Goal: Task Accomplishment & Management: Use online tool/utility

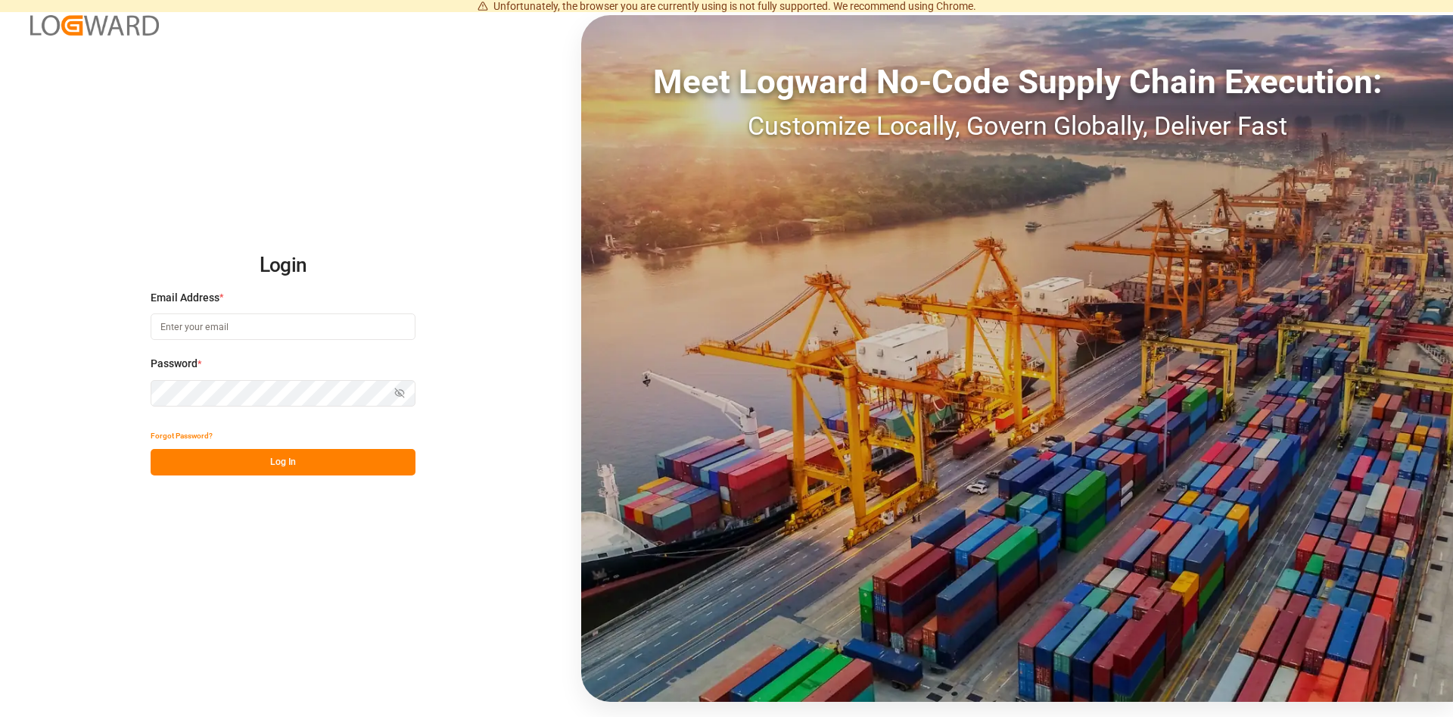
click at [226, 325] on input at bounding box center [283, 326] width 265 height 26
click at [218, 329] on input at bounding box center [283, 326] width 265 height 26
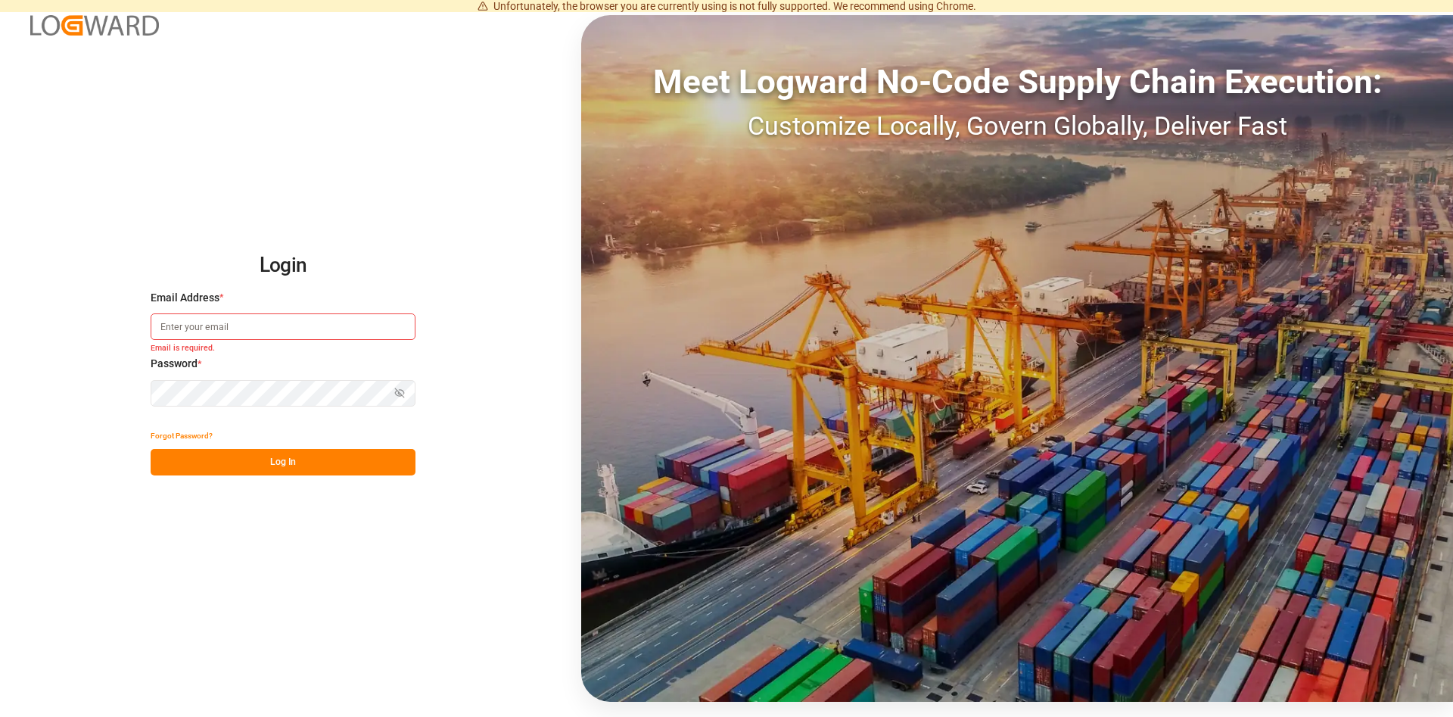
click at [255, 329] on input at bounding box center [283, 326] width 265 height 26
paste input "natalia.kulwicka@cofresco.com"
type input "natalia.kulwicka@cofresco.com"
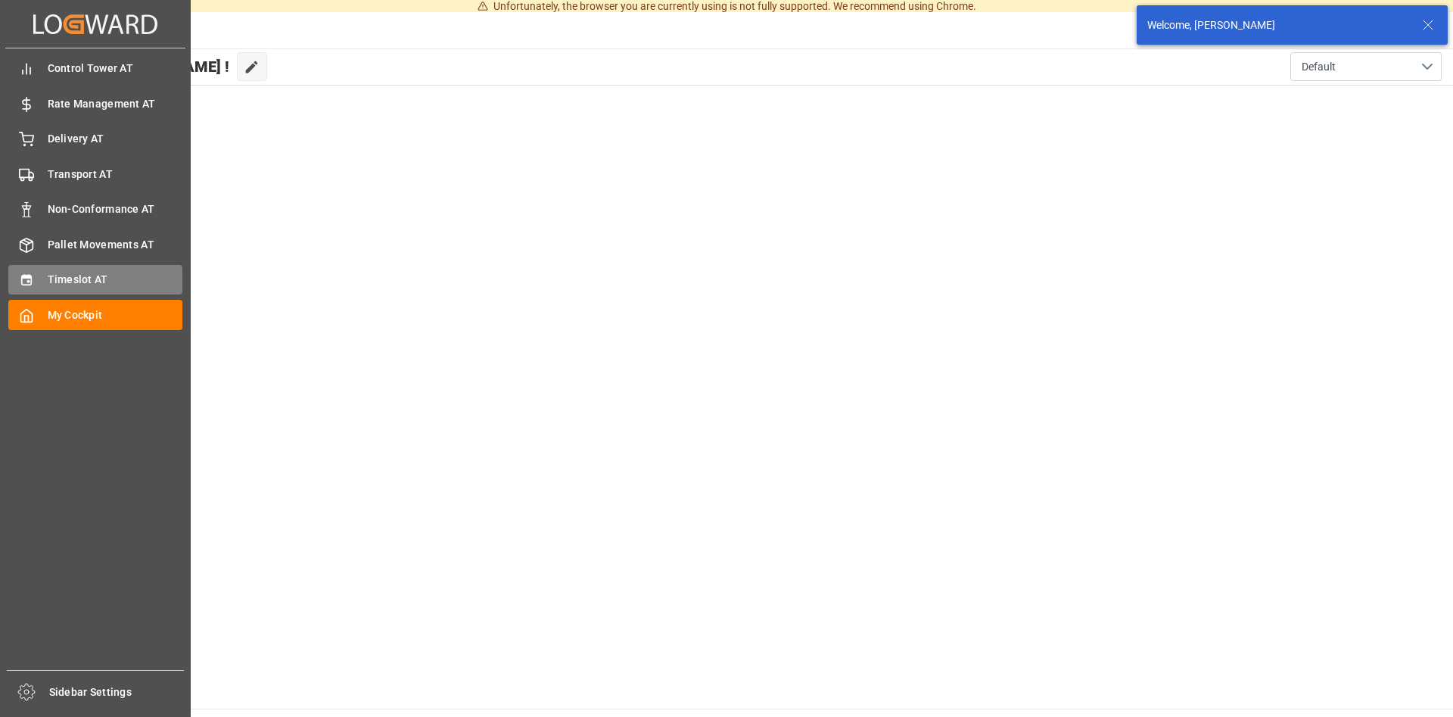
click at [64, 285] on span "Timeslot AT" at bounding box center [115, 280] width 135 height 16
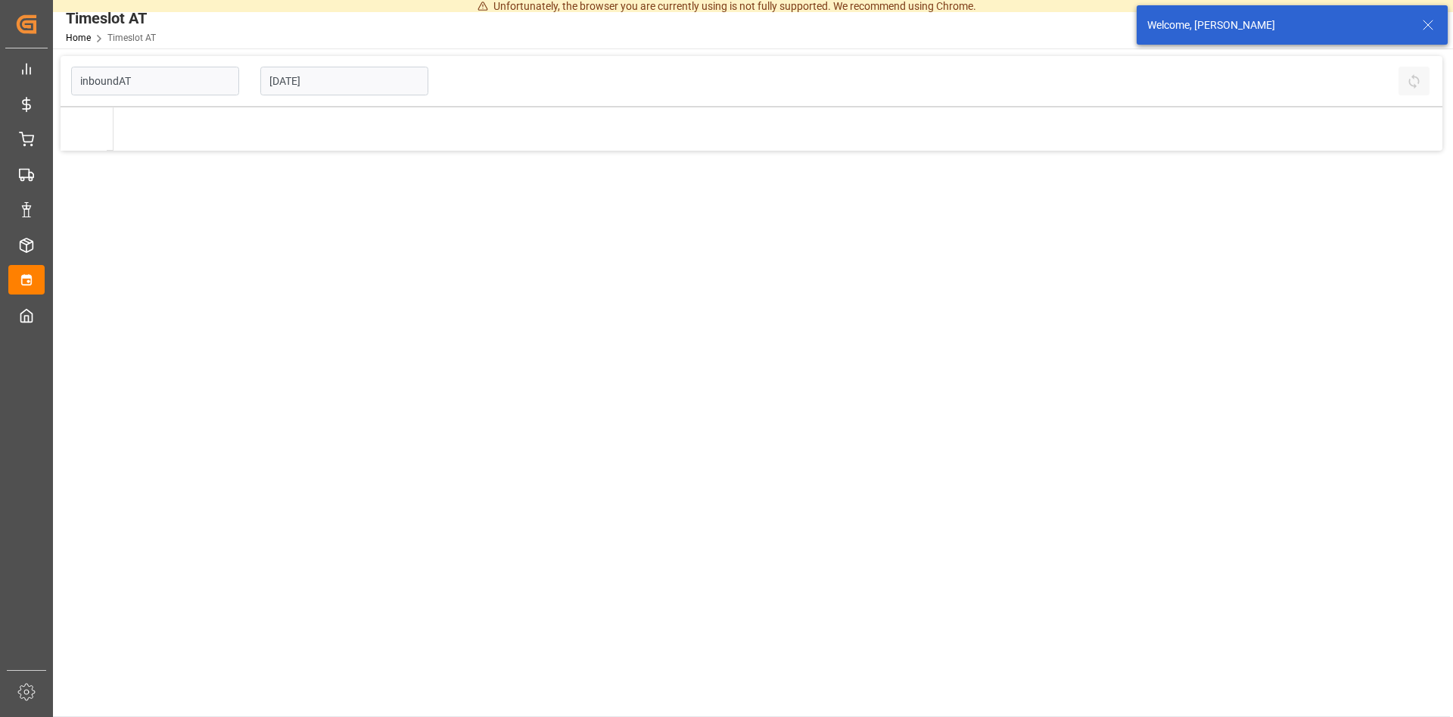
type input "Inbound AT"
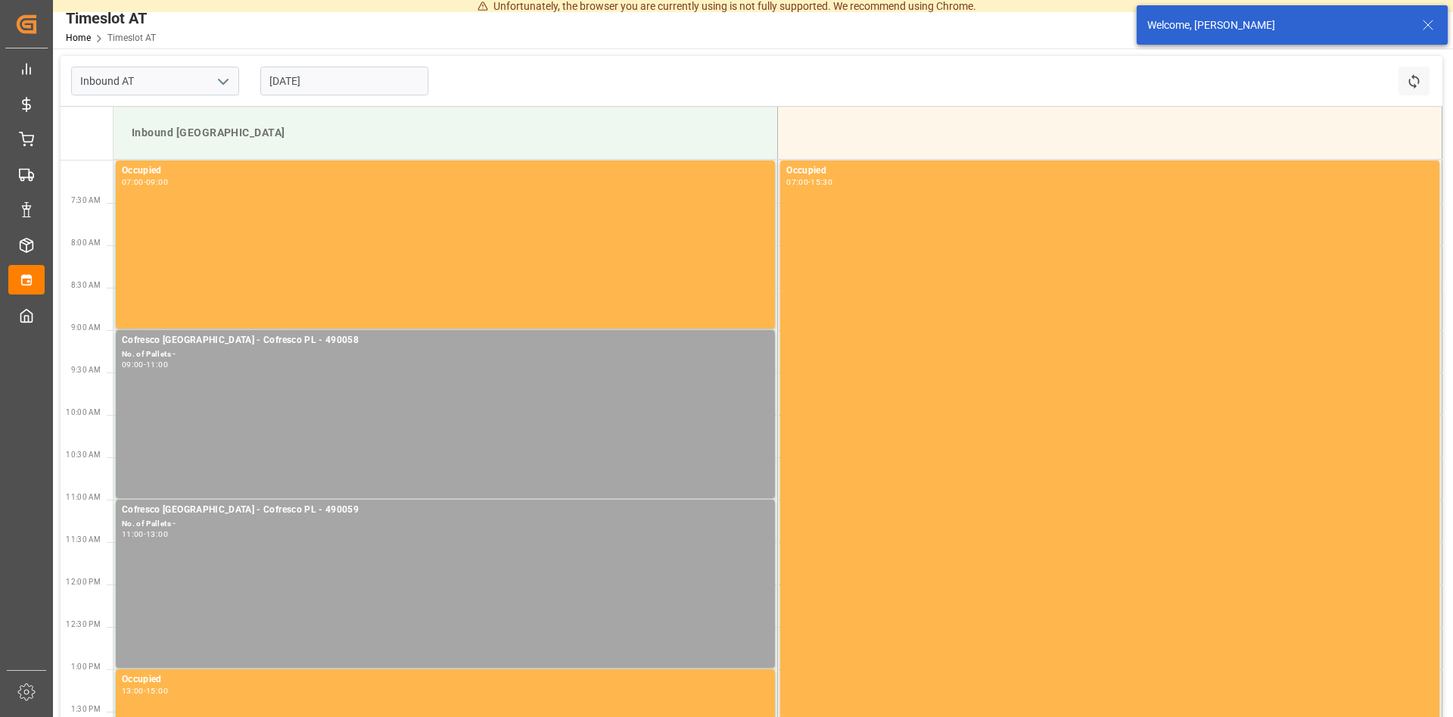
click at [322, 79] on input "07.10.2025" at bounding box center [344, 81] width 168 height 29
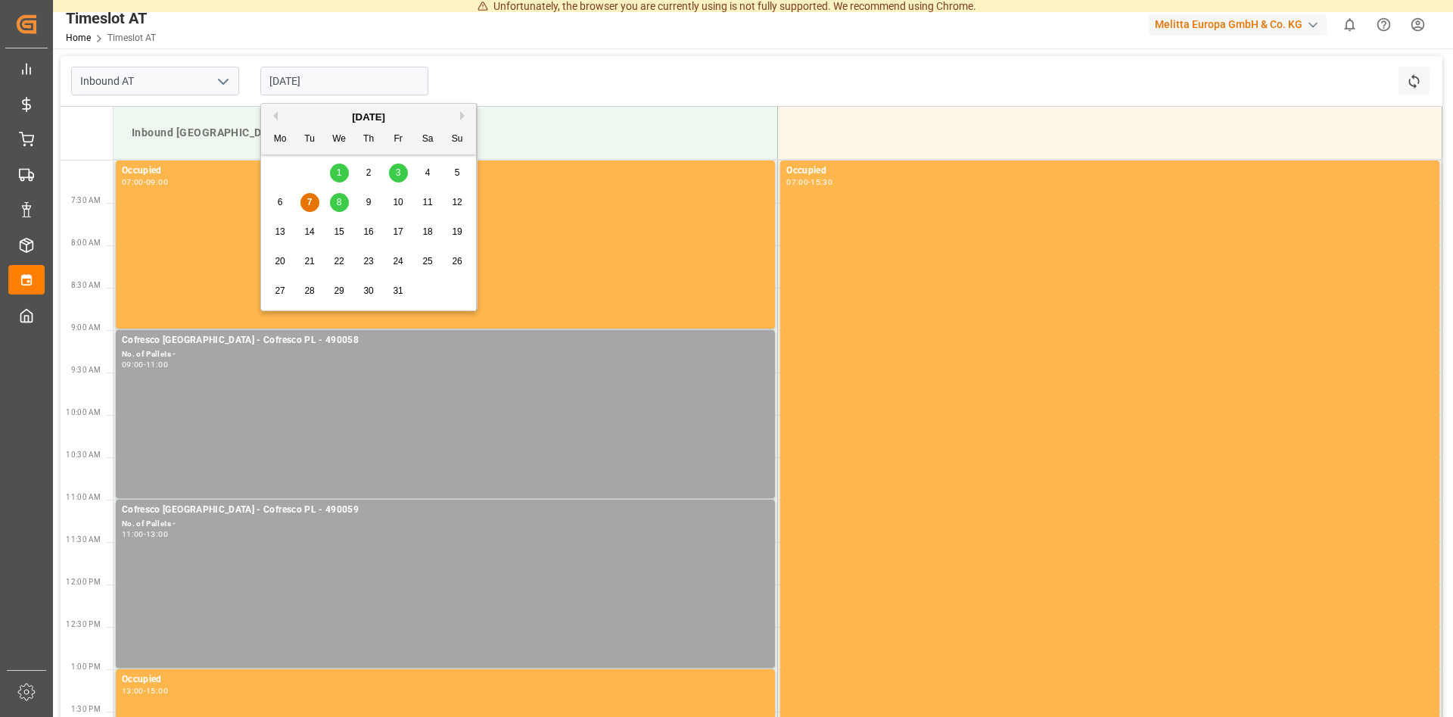
click at [338, 202] on span "8" at bounding box center [339, 202] width 5 height 11
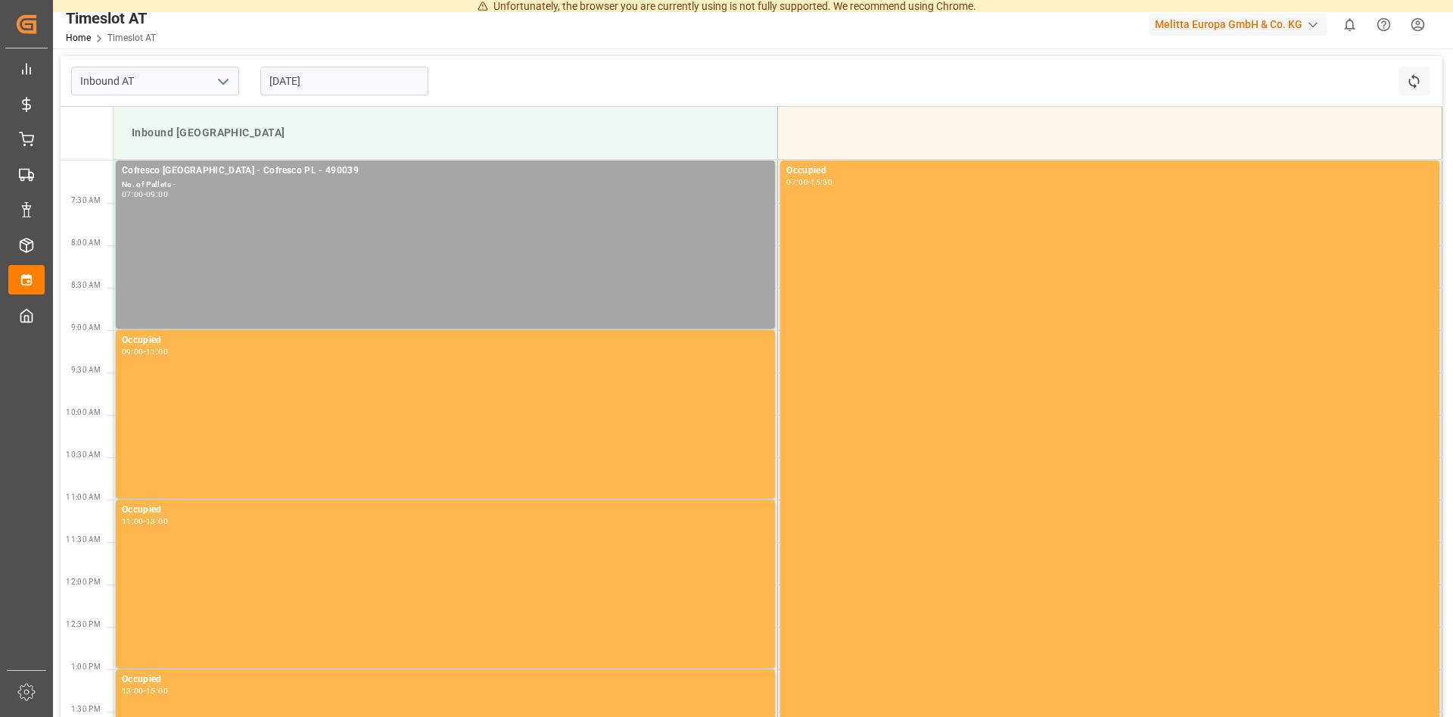
click at [363, 86] on input "08.10.2025" at bounding box center [344, 81] width 168 height 29
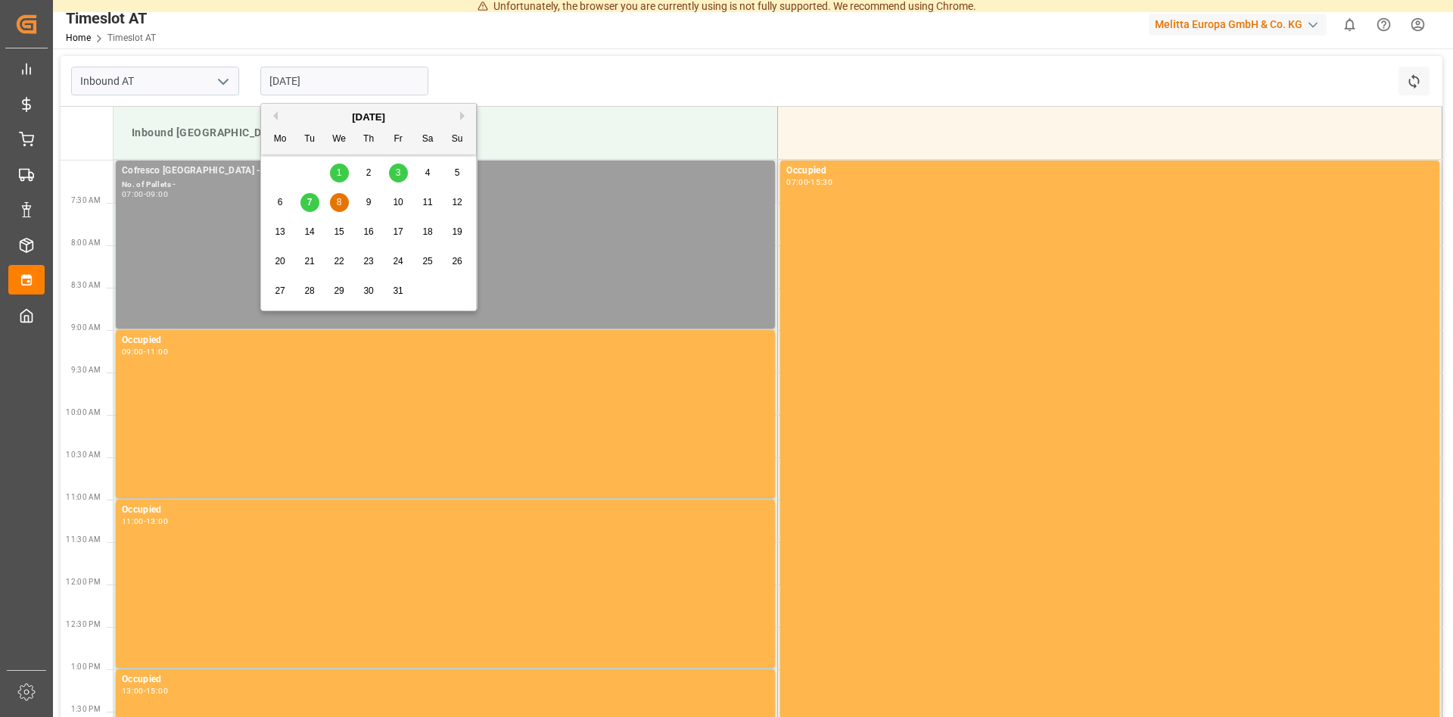
click at [224, 210] on div "Cofresco Poland - Cofresco PL - 490039 No. of Pallets - 07:00 - 09:00" at bounding box center [445, 244] width 647 height 162
click at [356, 74] on input "08.10.2025" at bounding box center [344, 81] width 168 height 29
click at [367, 201] on span "9" at bounding box center [368, 202] width 5 height 11
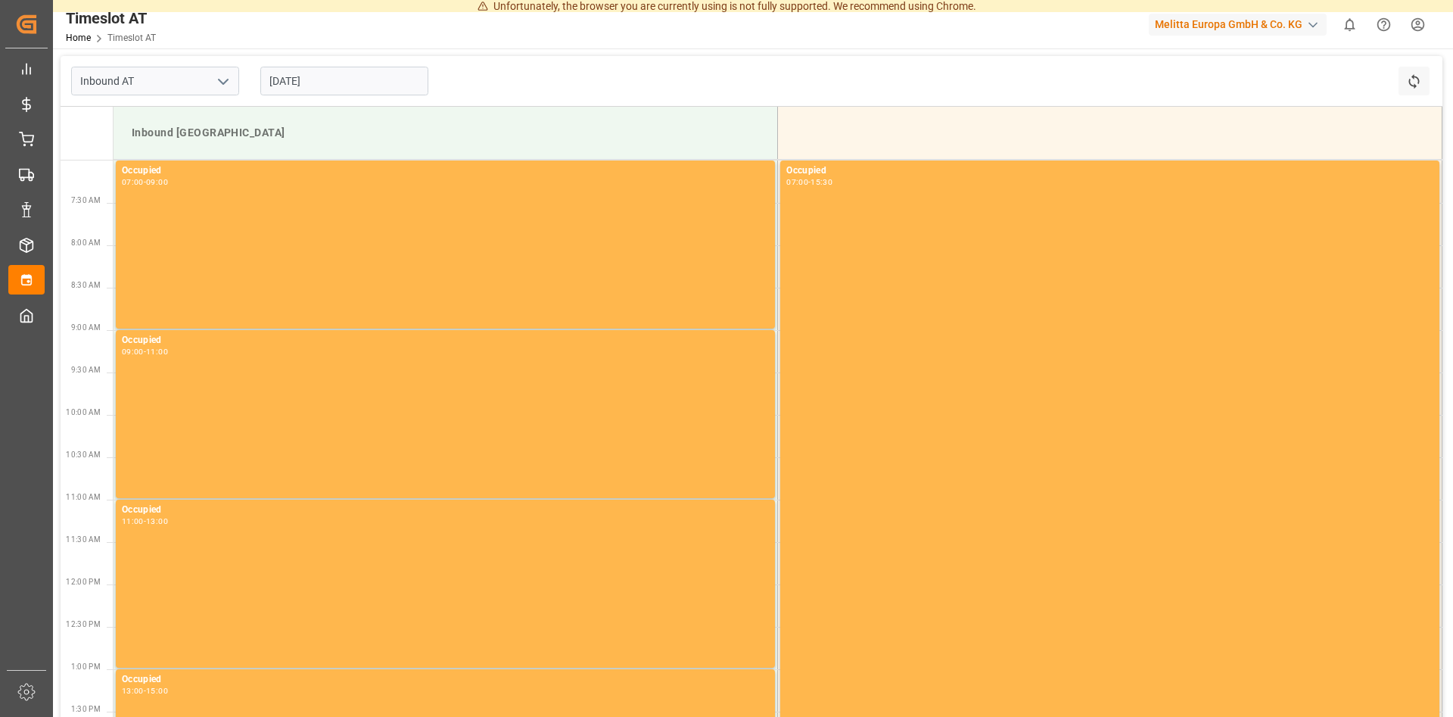
click at [331, 89] on input "09.10.2025" at bounding box center [344, 81] width 168 height 29
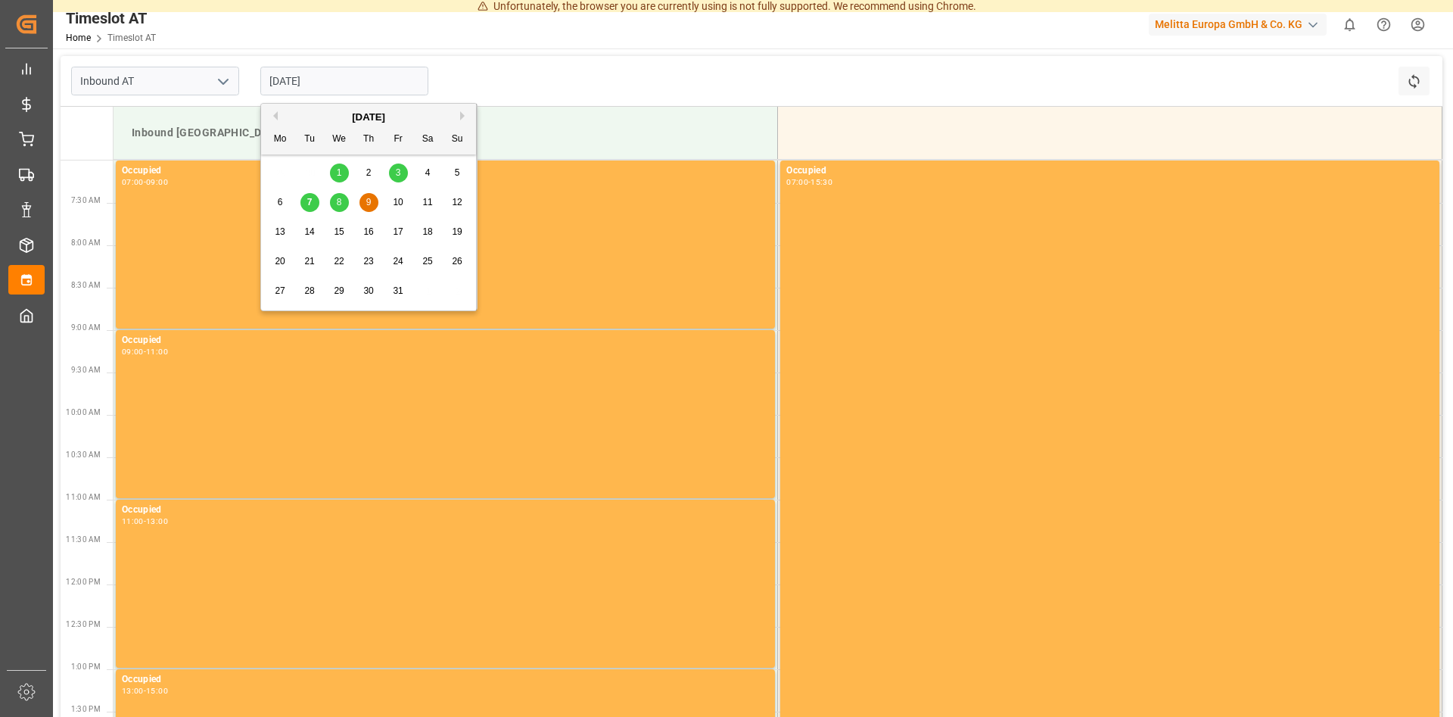
click at [399, 201] on span "10" at bounding box center [398, 202] width 10 height 11
type input "10.10.2025"
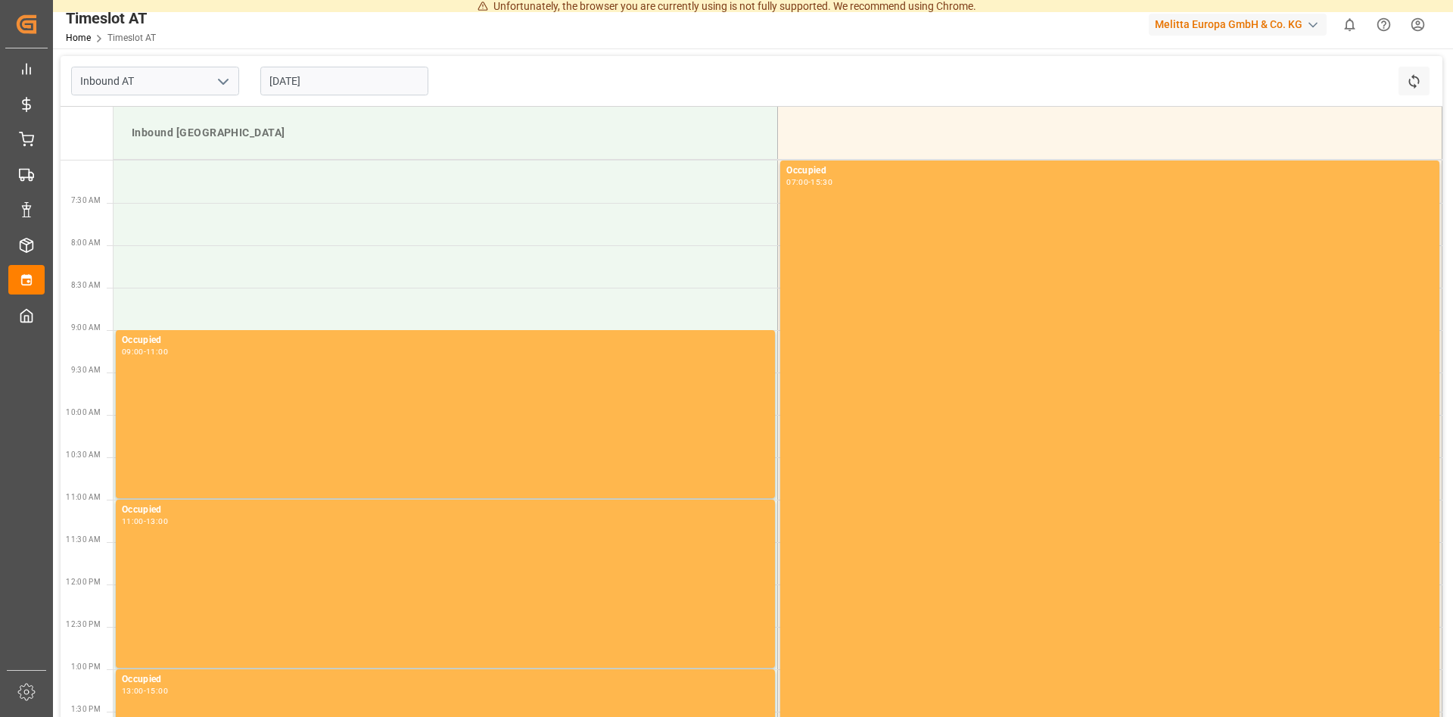
click at [1013, 67] on div "Inbound AT 10.10.2025 Refresh Time Slots" at bounding box center [752, 81] width 1382 height 51
click at [1424, 22] on html "Unfortunately, the browser you are currently using is not fully supported. We r…" at bounding box center [726, 358] width 1453 height 717
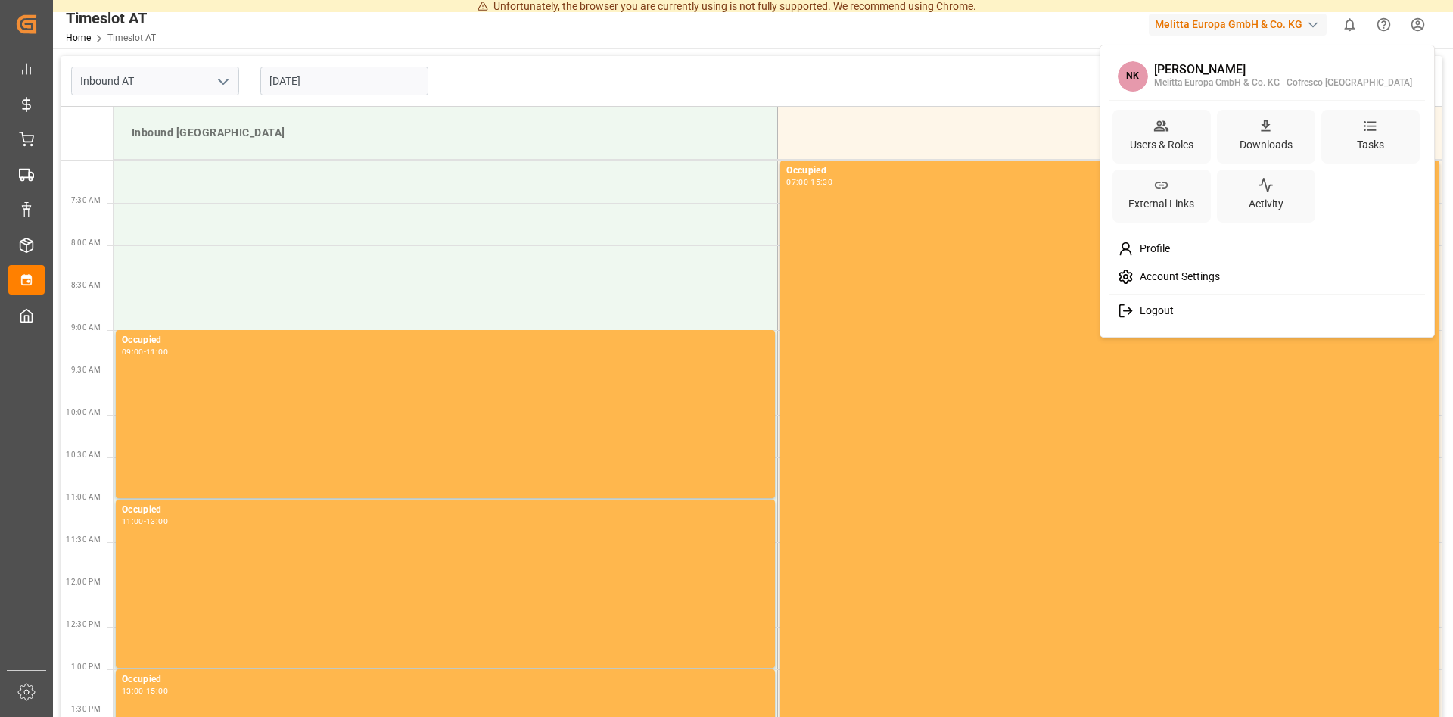
click at [1169, 310] on span "Logout" at bounding box center [1154, 311] width 40 height 14
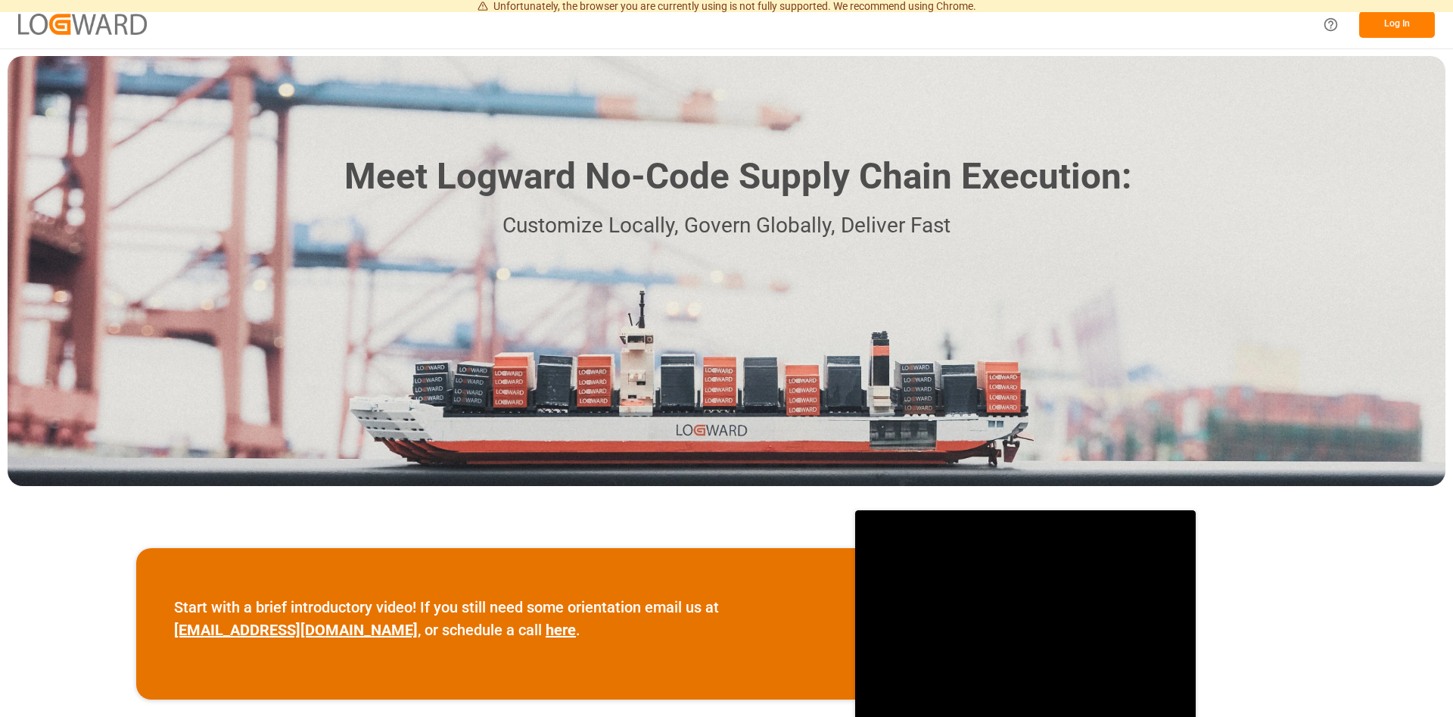
scroll to position [386, 0]
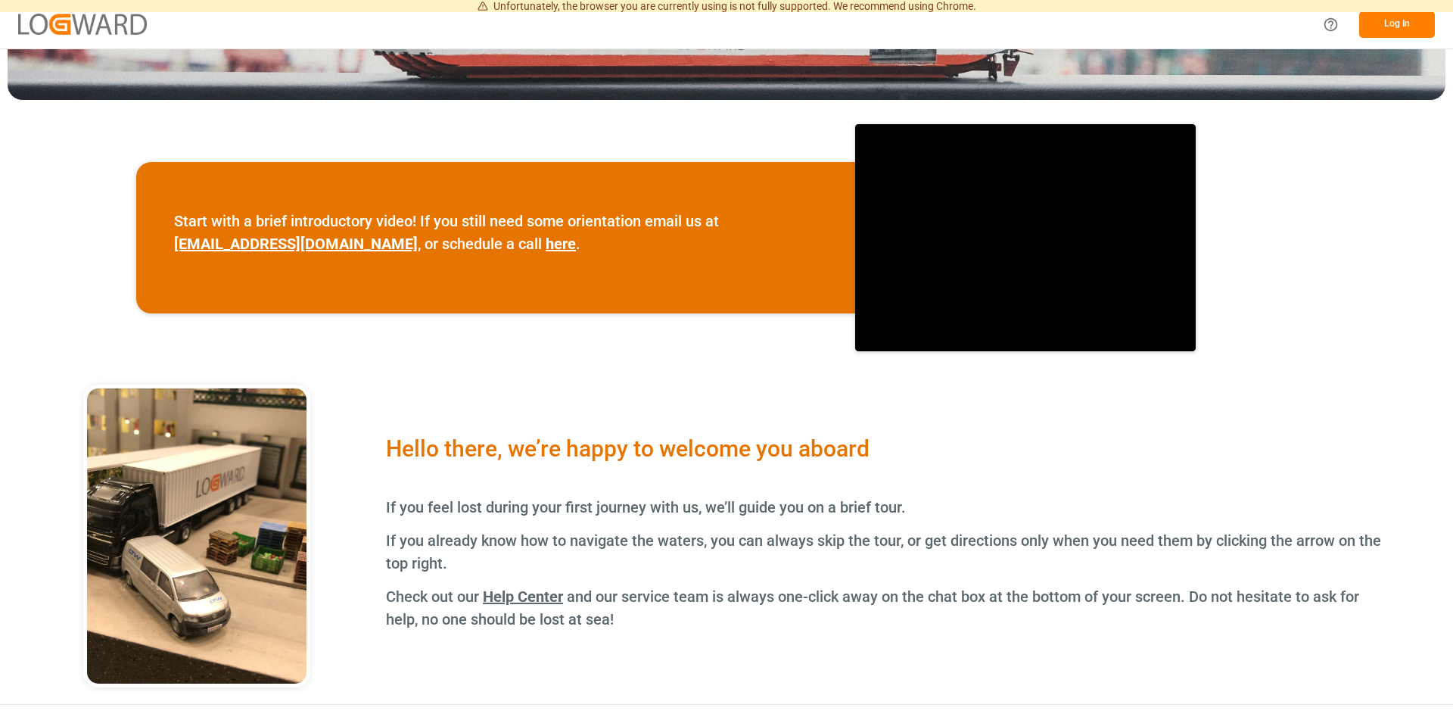
click at [1407, 30] on button "Log In" at bounding box center [1397, 24] width 76 height 26
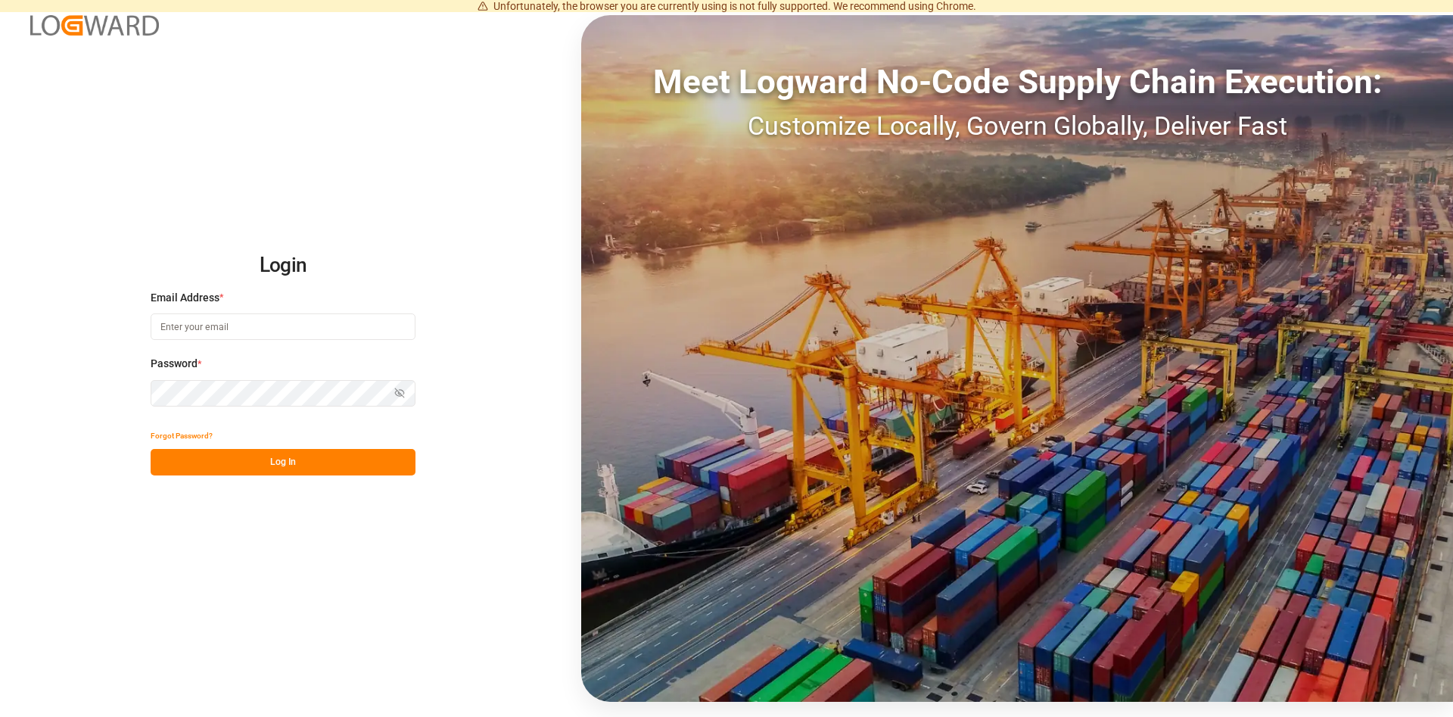
click at [204, 321] on input at bounding box center [283, 326] width 265 height 26
paste input "[PERSON_NAME][EMAIL_ADDRESS][PERSON_NAME][DOMAIN_NAME]"
type input "[PERSON_NAME][EMAIL_ADDRESS][PERSON_NAME][DOMAIN_NAME]"
